Goal: Task Accomplishment & Management: Manage account settings

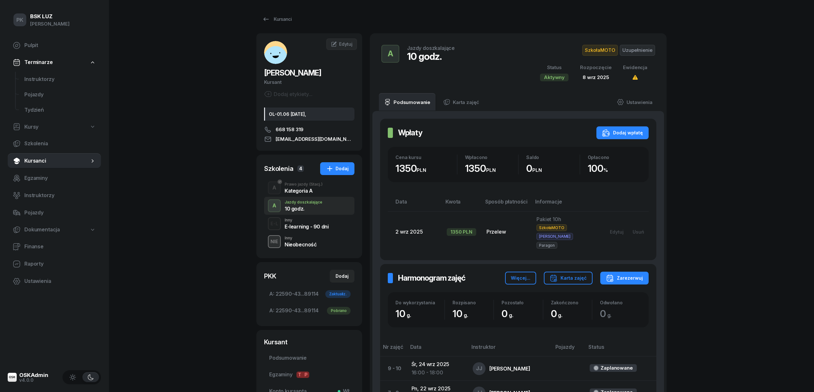
scroll to position [171, 0]
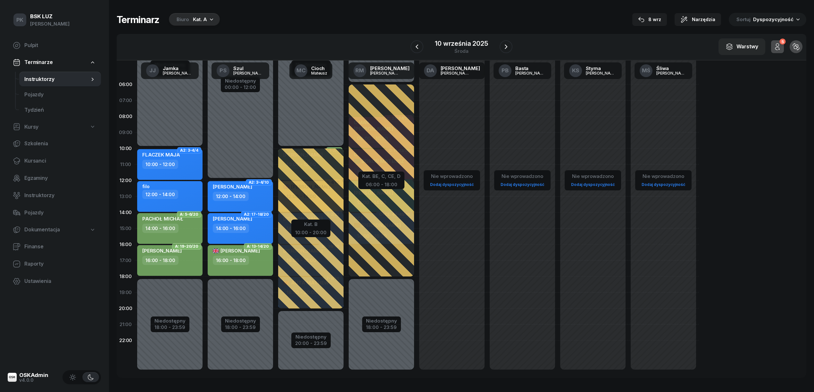
click at [194, 14] on div "Biuro Kat. A" at bounding box center [194, 19] width 51 height 13
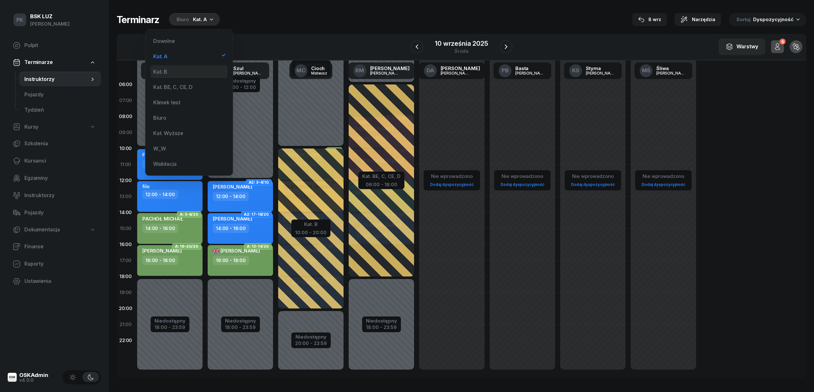
click at [184, 71] on div "Kat. B" at bounding box center [189, 71] width 77 height 13
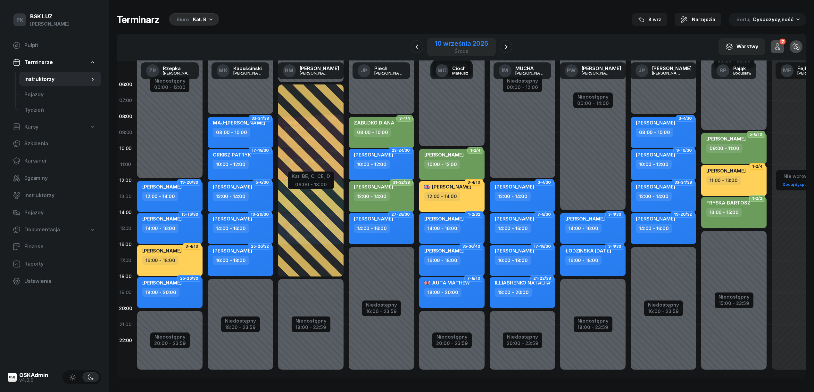
click at [477, 44] on div "10 września 2025" at bounding box center [461, 43] width 53 height 6
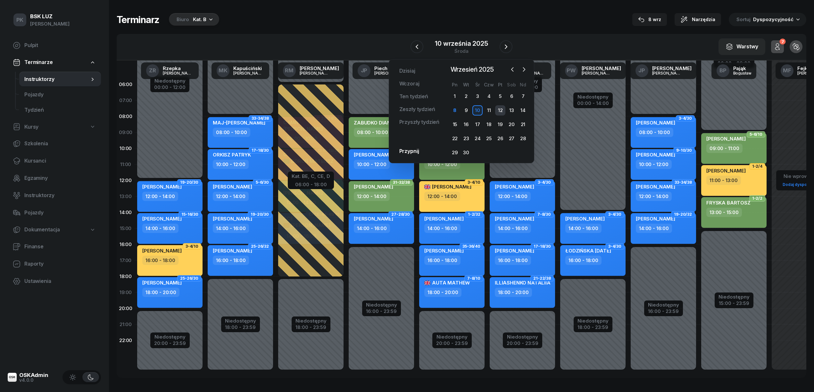
click at [499, 109] on div "12" at bounding box center [500, 110] width 10 height 10
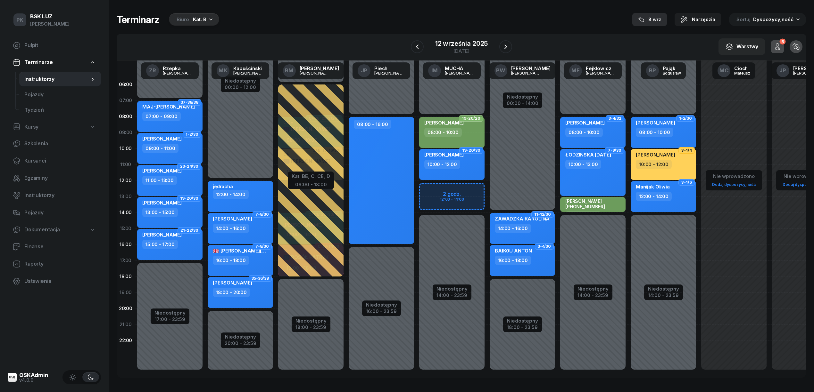
click at [657, 17] on div "8 wrz" at bounding box center [649, 20] width 23 height 8
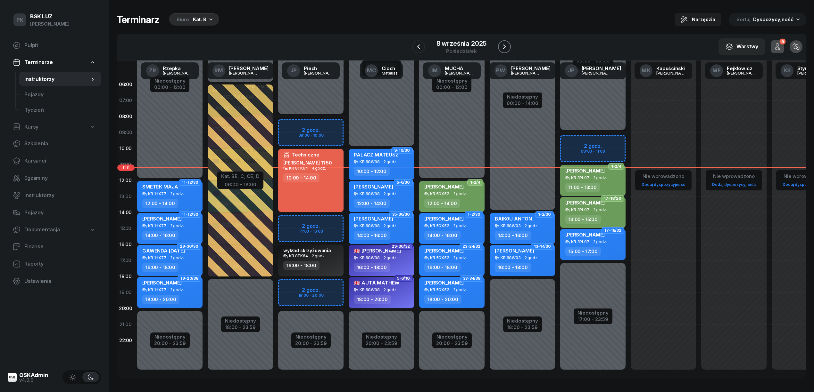
click at [506, 47] on icon "button" at bounding box center [504, 47] width 8 height 8
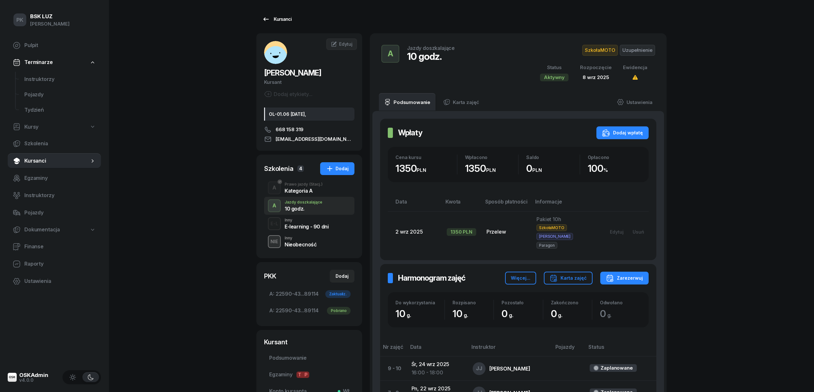
click at [291, 15] on link "Kursanci" at bounding box center [276, 19] width 41 height 13
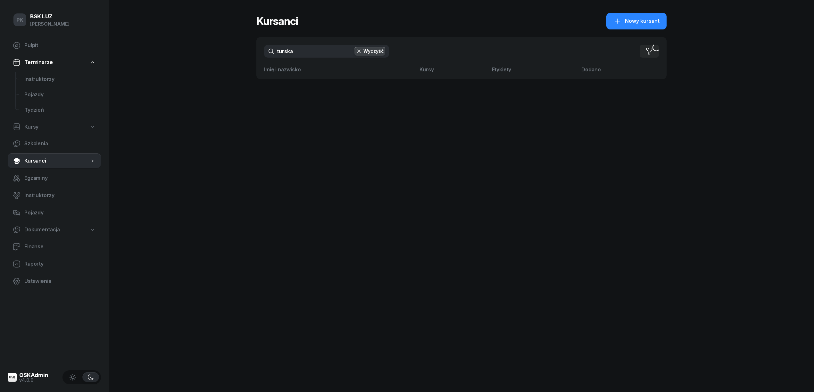
click at [235, 58] on div "PK BSK LUZ Piotr Klimek Pulpit Terminarze Instruktorzy Pojazdy Tydzień Kursy Sz…" at bounding box center [407, 196] width 814 height 392
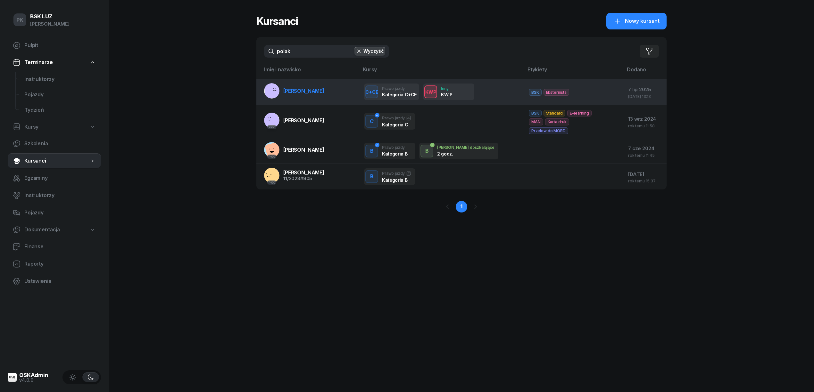
type input "polak"
click at [307, 97] on link "DARIUSZ POLAK" at bounding box center [294, 90] width 60 height 15
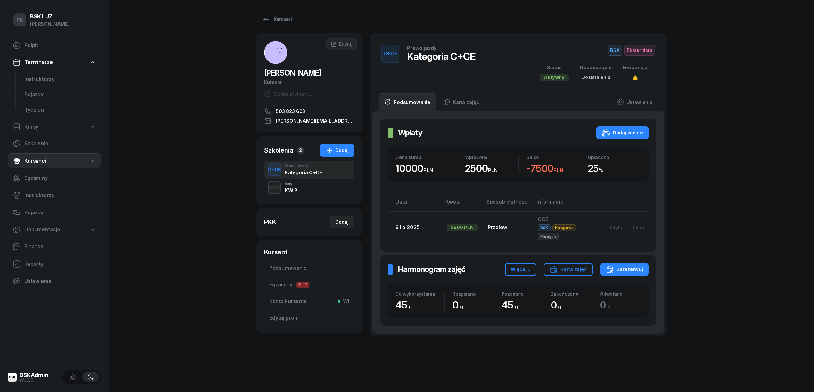
click at [301, 196] on div "KWP Inny KW P" at bounding box center [309, 188] width 90 height 18
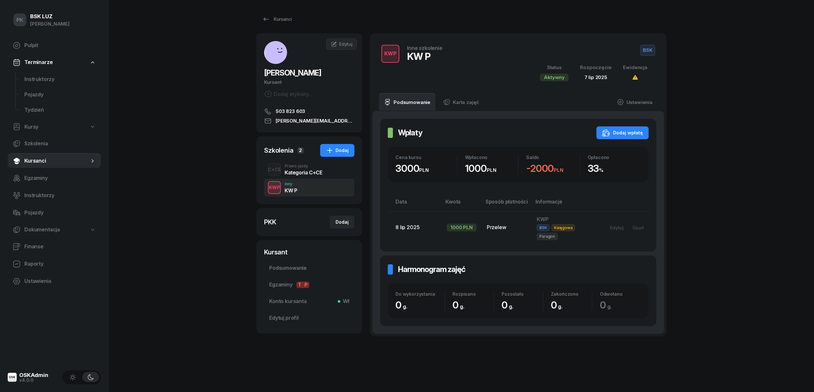
click at [308, 175] on div "Kategoria C+CE" at bounding box center [302, 172] width 37 height 5
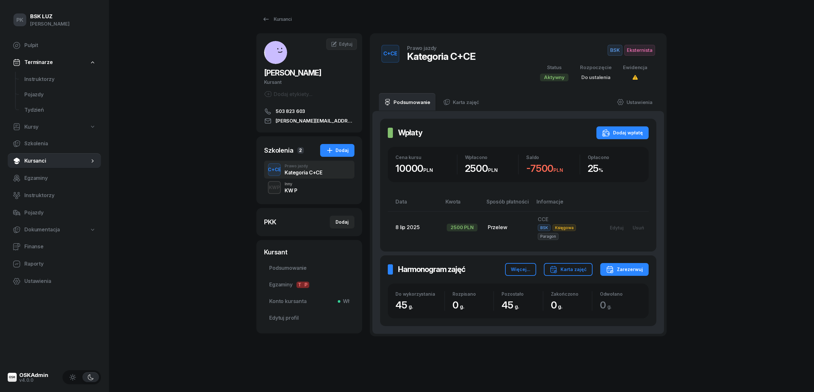
click at [304, 190] on div "KWP Inny KW P" at bounding box center [309, 188] width 90 height 18
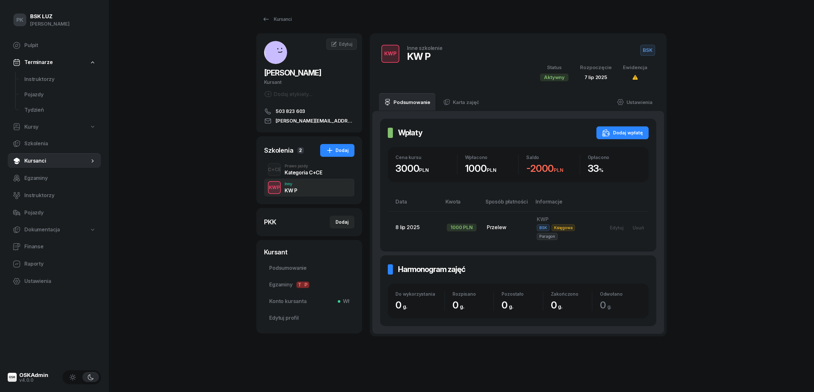
click at [306, 172] on div "Kategoria C+CE" at bounding box center [302, 172] width 37 height 5
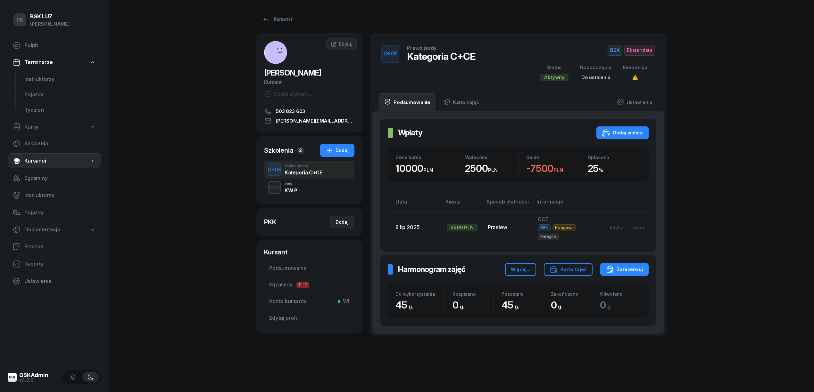
click at [317, 192] on div "KWP Inny KW P" at bounding box center [309, 188] width 90 height 18
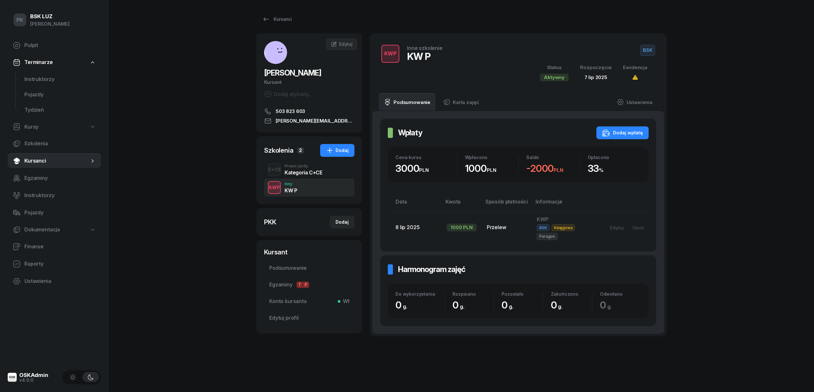
click at [316, 173] on div "Kategoria C+CE" at bounding box center [302, 172] width 37 height 5
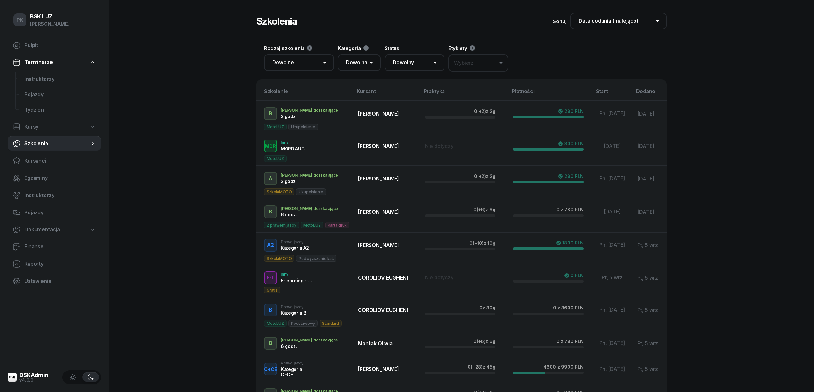
select select "createdAt-desc"
click at [37, 91] on span "Pojazdy" at bounding box center [59, 95] width 71 height 8
